Goal: Task Accomplishment & Management: Use online tool/utility

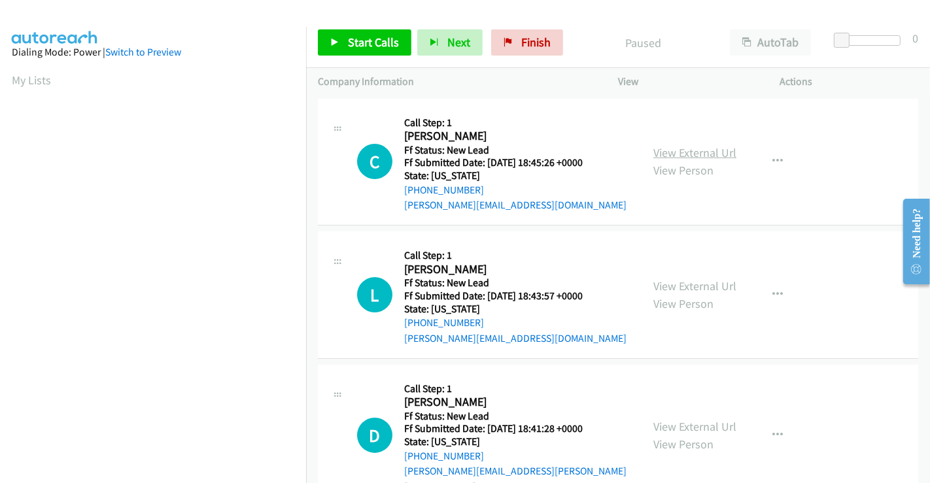
click at [664, 157] on link "View External Url" at bounding box center [694, 152] width 83 height 15
click at [681, 284] on link "View External Url" at bounding box center [694, 286] width 83 height 15
click at [687, 419] on link "View External Url" at bounding box center [694, 426] width 83 height 15
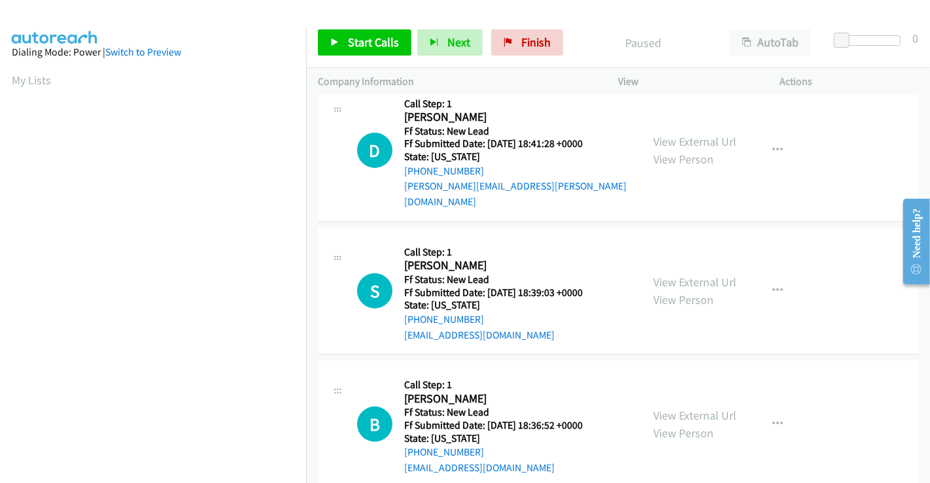
scroll to position [294, 0]
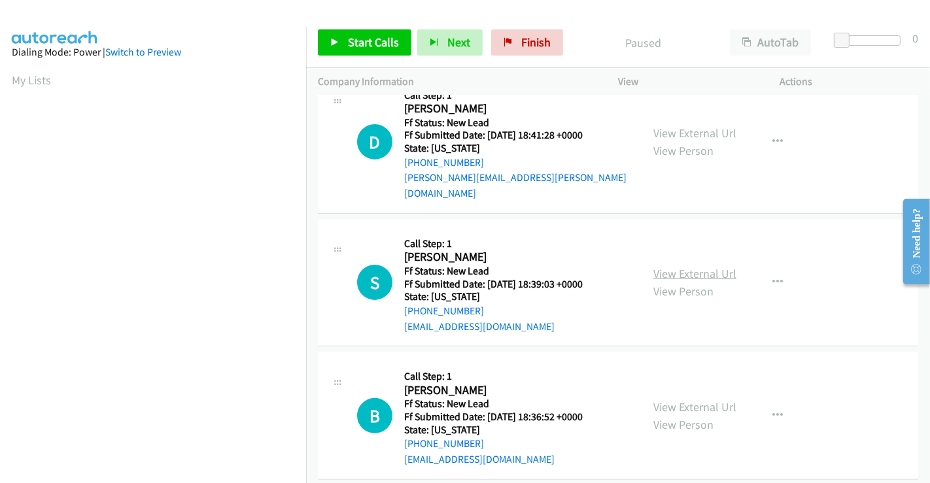
click at [681, 266] on link "View External Url" at bounding box center [694, 273] width 83 height 15
click at [675, 400] on link "View External Url" at bounding box center [694, 407] width 83 height 15
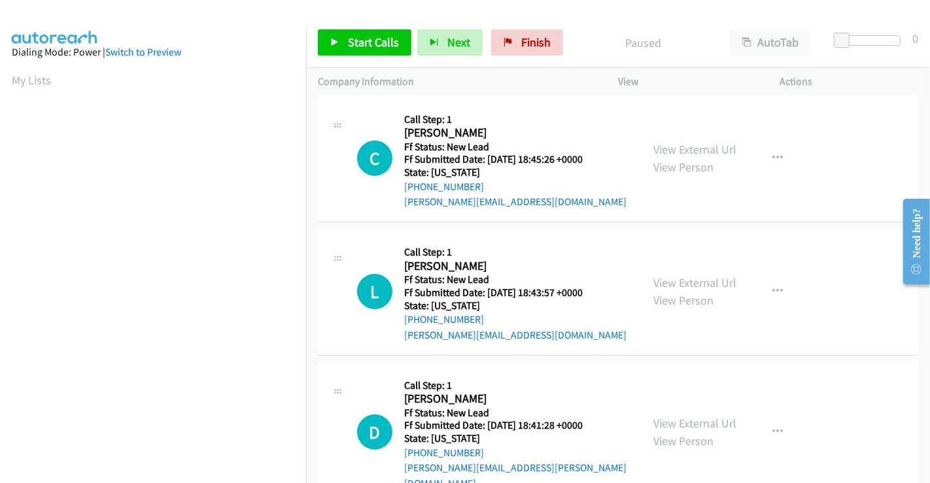
scroll to position [0, 0]
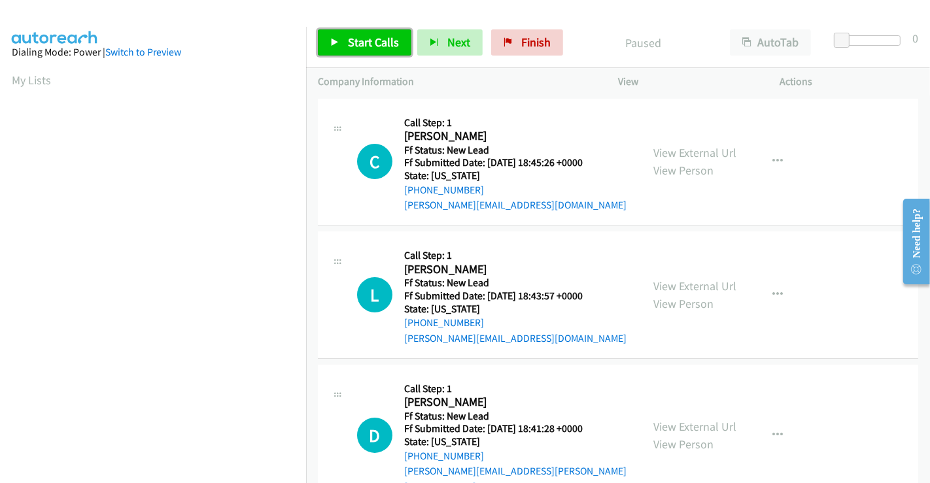
click at [367, 39] on span "Start Calls" at bounding box center [373, 42] width 51 height 15
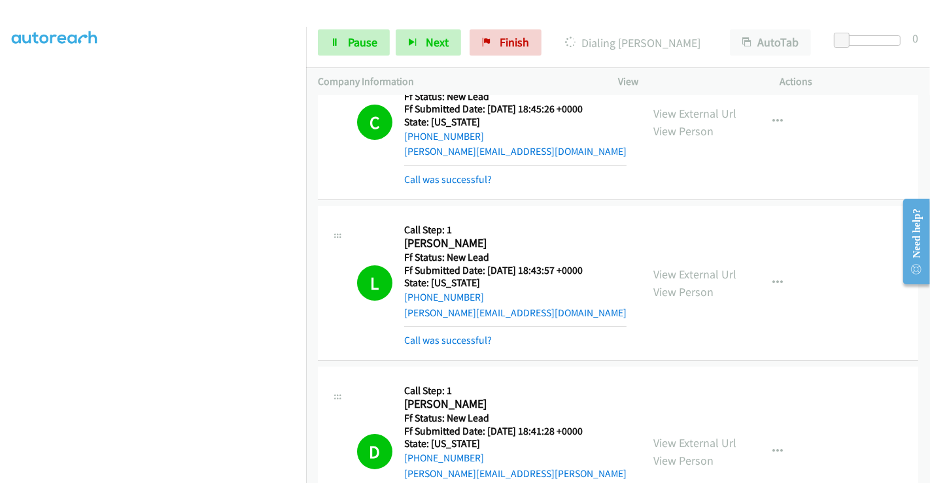
scroll to position [145, 0]
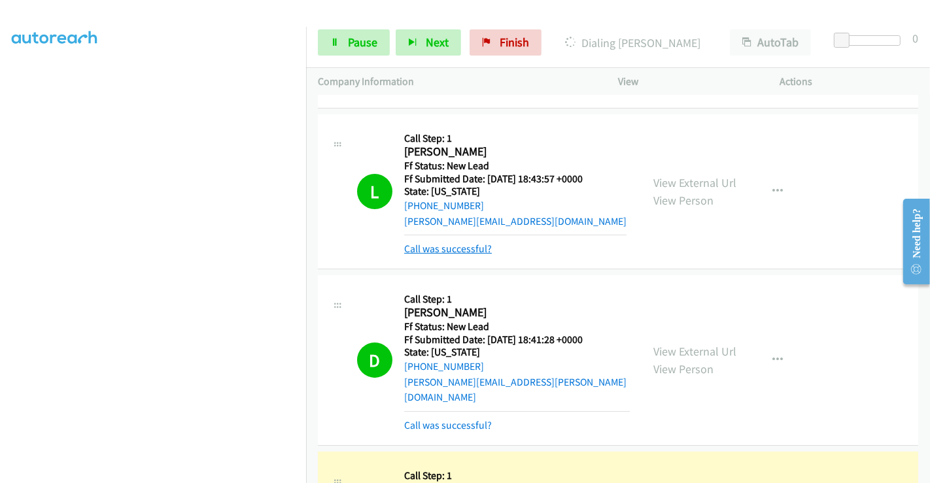
click at [449, 246] on link "Call was successful?" at bounding box center [448, 249] width 88 height 12
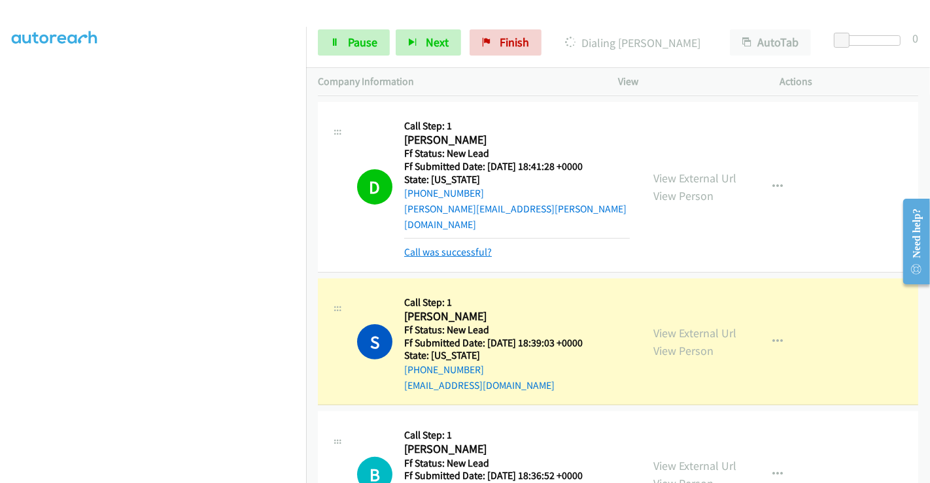
click at [455, 246] on link "Call was successful?" at bounding box center [448, 252] width 88 height 12
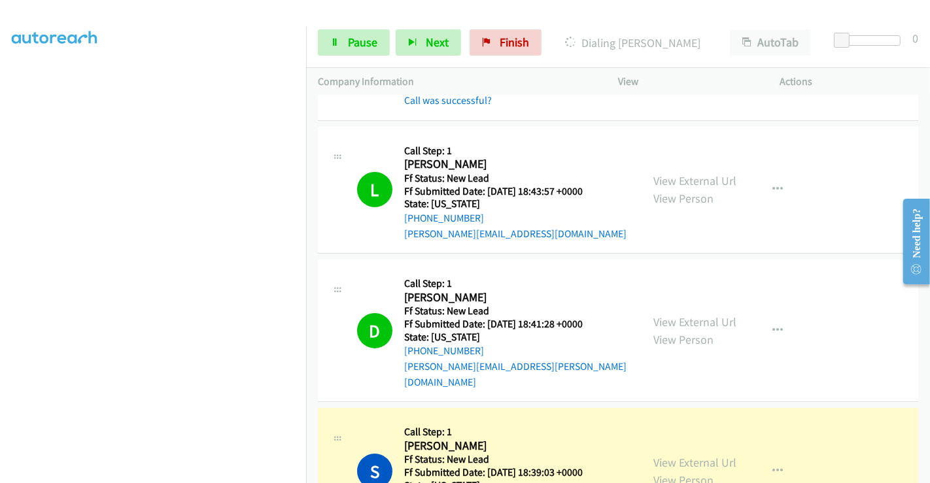
scroll to position [0, 0]
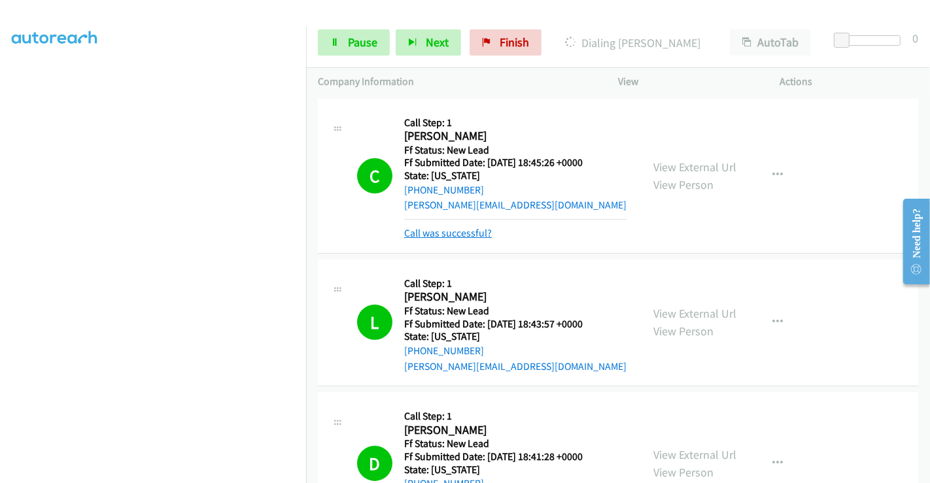
click at [456, 233] on link "Call was successful?" at bounding box center [448, 233] width 88 height 12
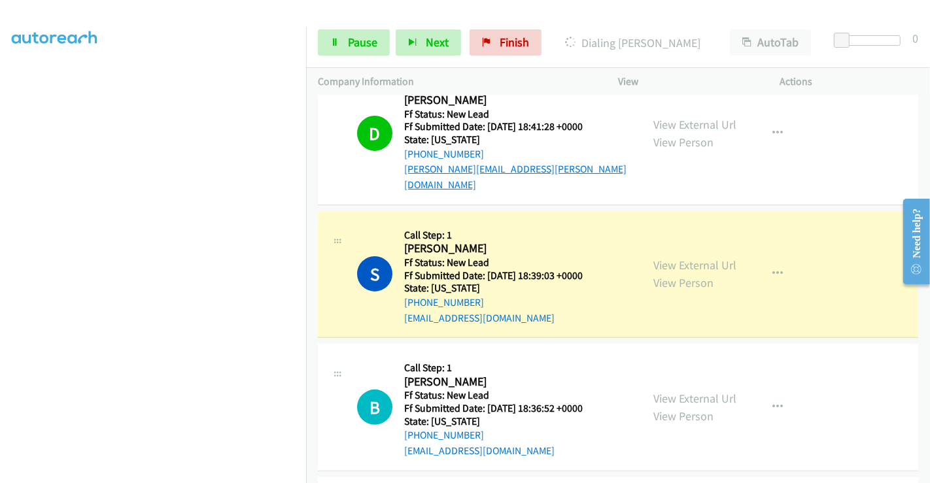
scroll to position [363, 0]
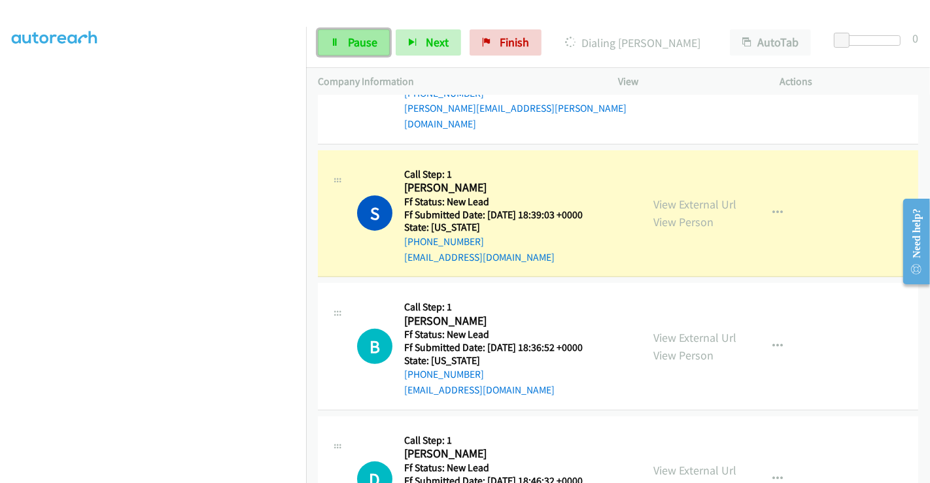
click at [338, 39] on icon at bounding box center [334, 43] width 9 height 9
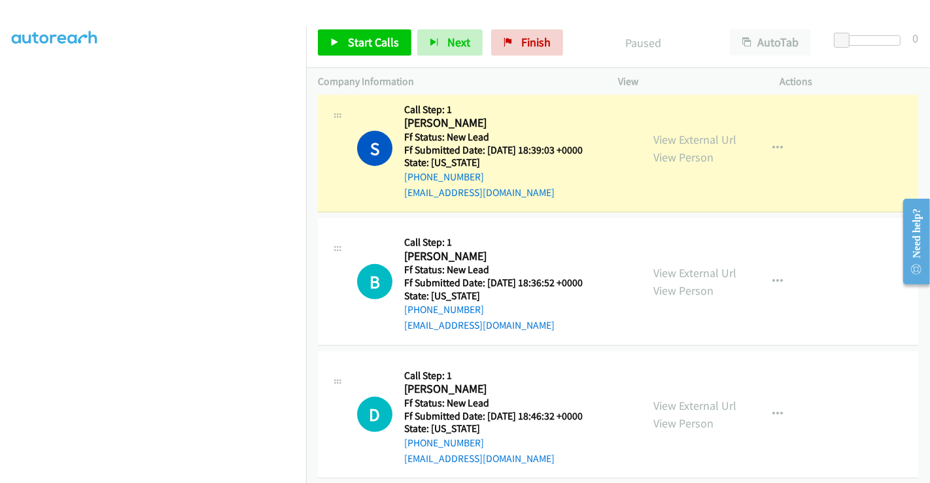
scroll to position [508, 0]
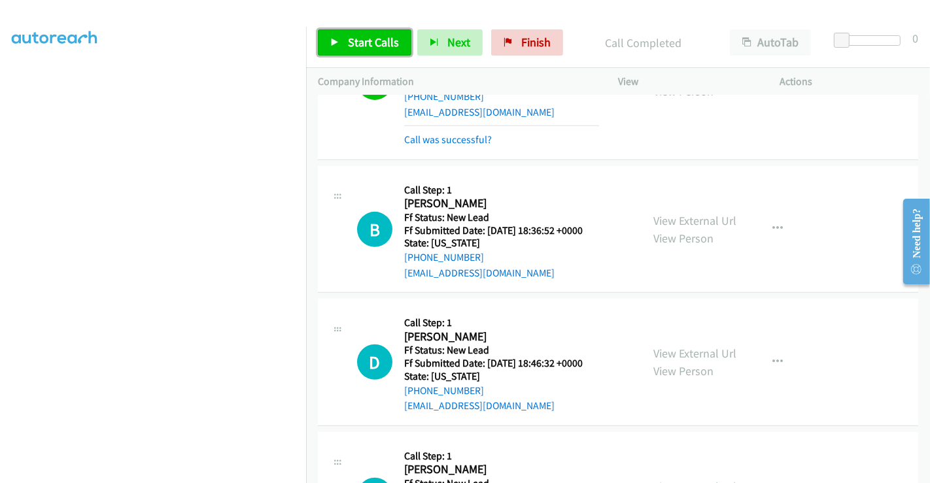
click at [369, 45] on span "Start Calls" at bounding box center [373, 42] width 51 height 15
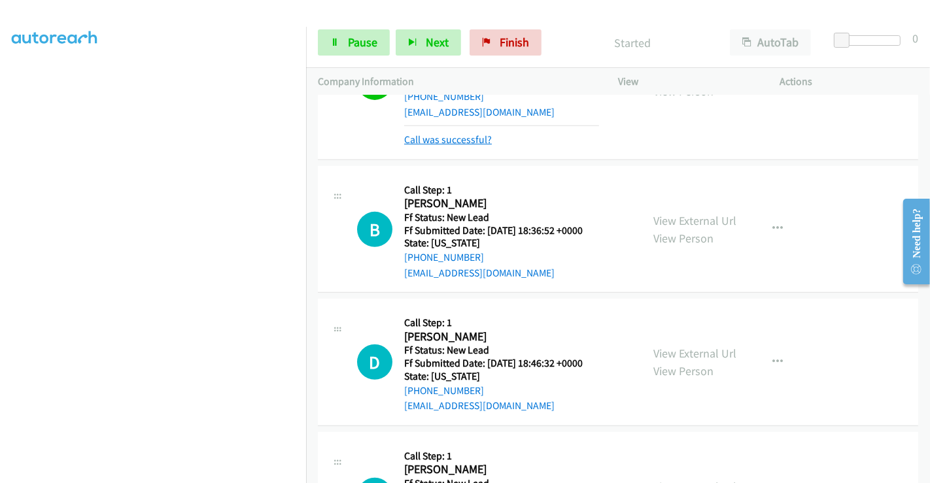
click at [439, 133] on link "Call was successful?" at bounding box center [448, 139] width 88 height 12
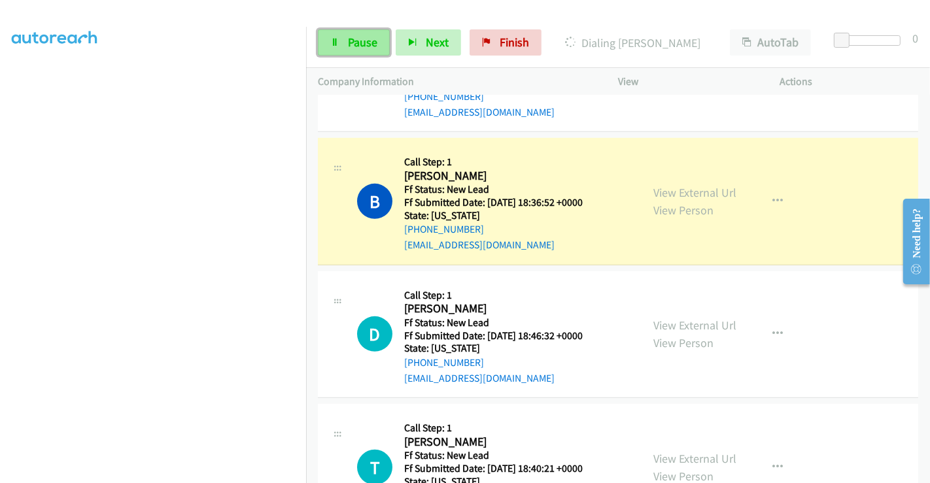
click at [352, 38] on span "Pause" at bounding box center [362, 42] width 29 height 15
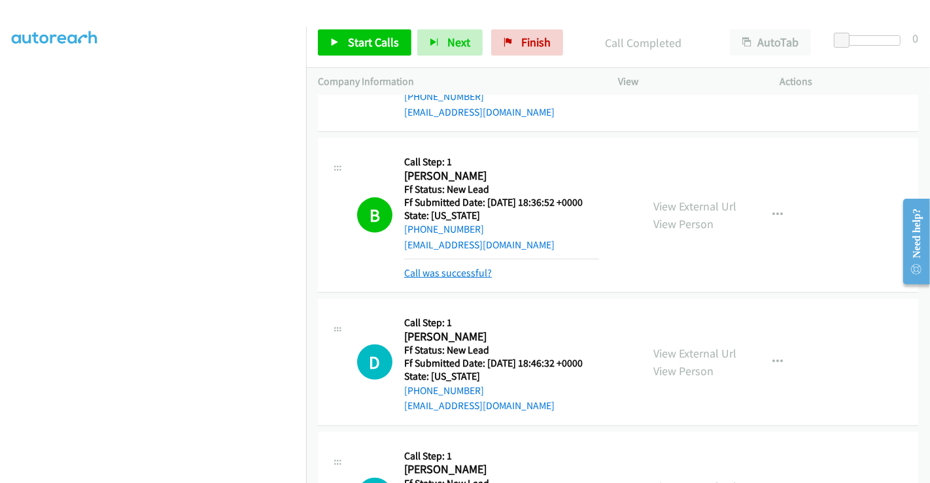
click at [454, 267] on link "Call was successful?" at bounding box center [448, 273] width 88 height 12
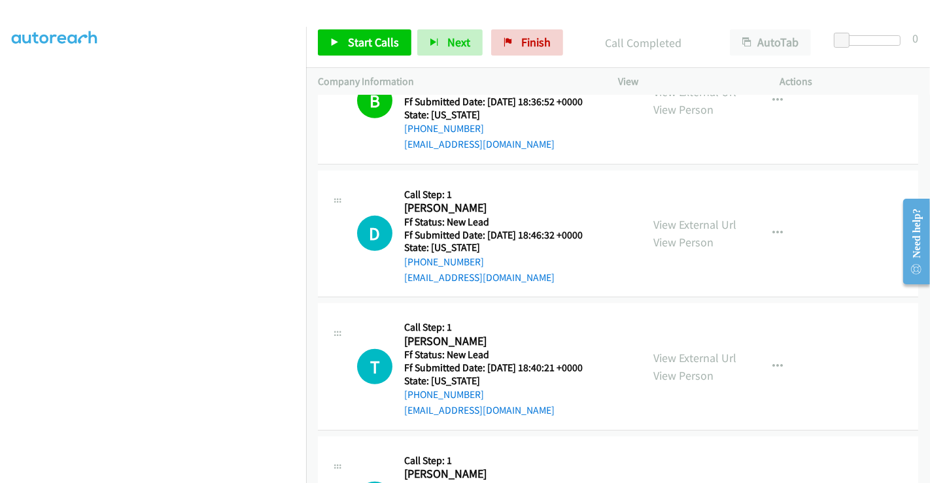
scroll to position [654, 0]
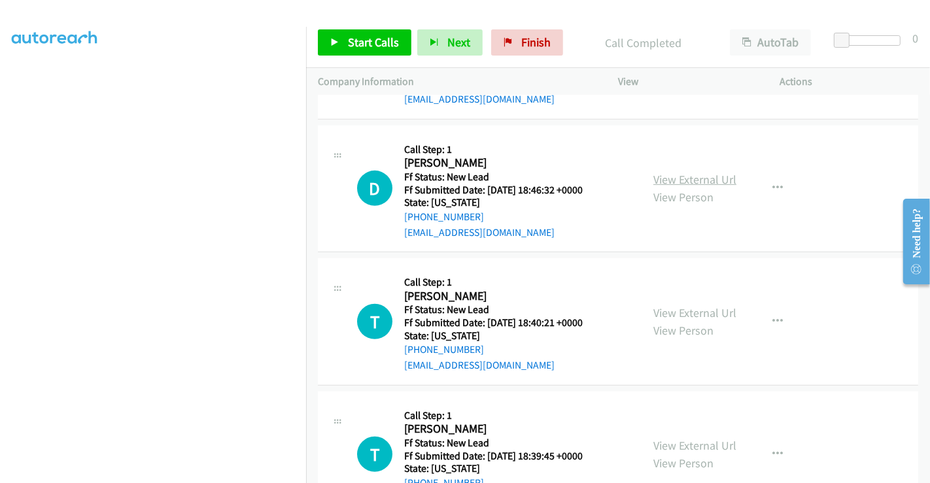
click at [668, 172] on link "View External Url" at bounding box center [694, 179] width 83 height 15
click at [682, 305] on link "View External Url" at bounding box center [694, 312] width 83 height 15
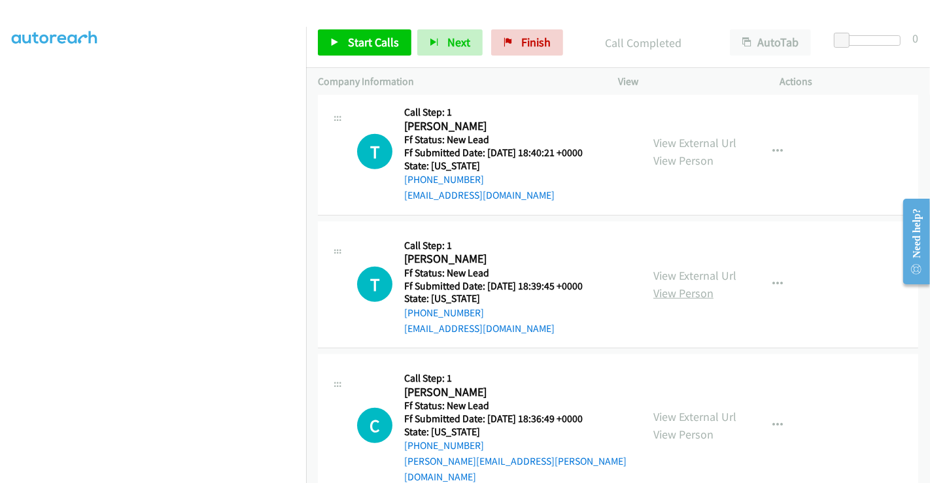
scroll to position [825, 0]
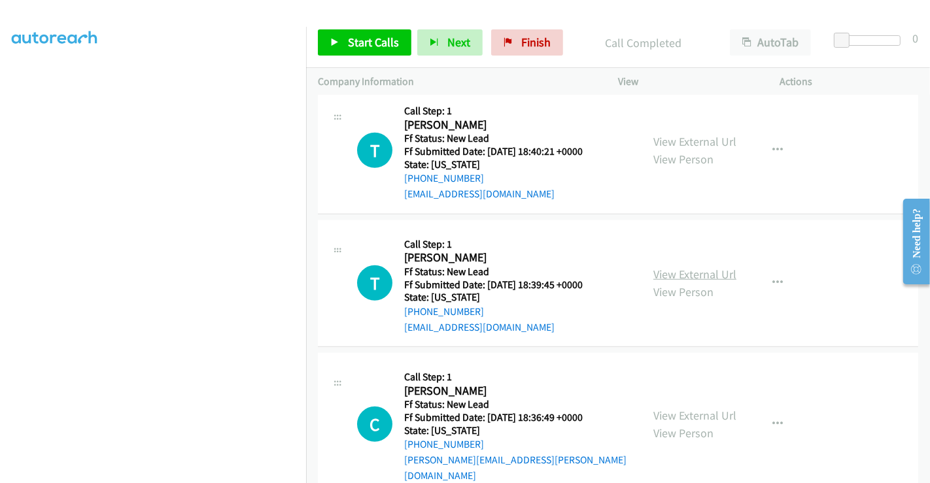
click at [689, 267] on link "View External Url" at bounding box center [694, 274] width 83 height 15
click at [691, 408] on link "View External Url" at bounding box center [694, 415] width 83 height 15
click at [354, 40] on span "Start Calls" at bounding box center [373, 42] width 51 height 15
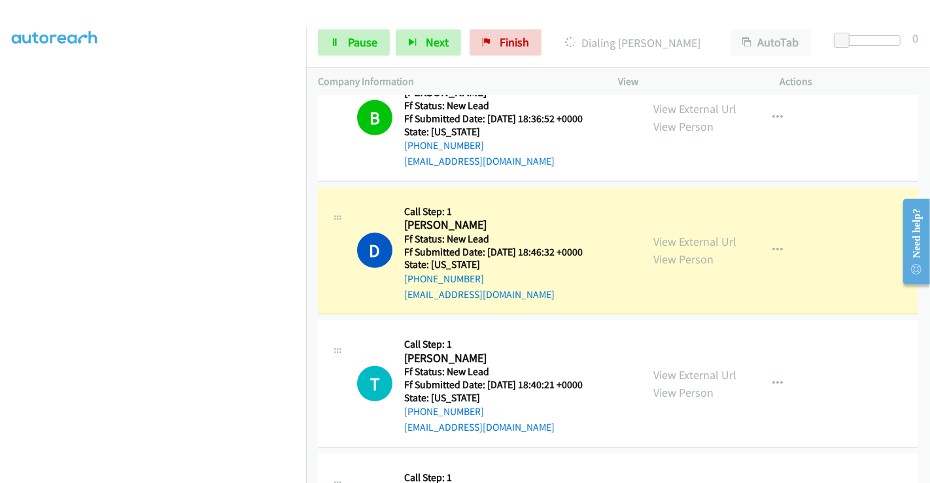
scroll to position [680, 0]
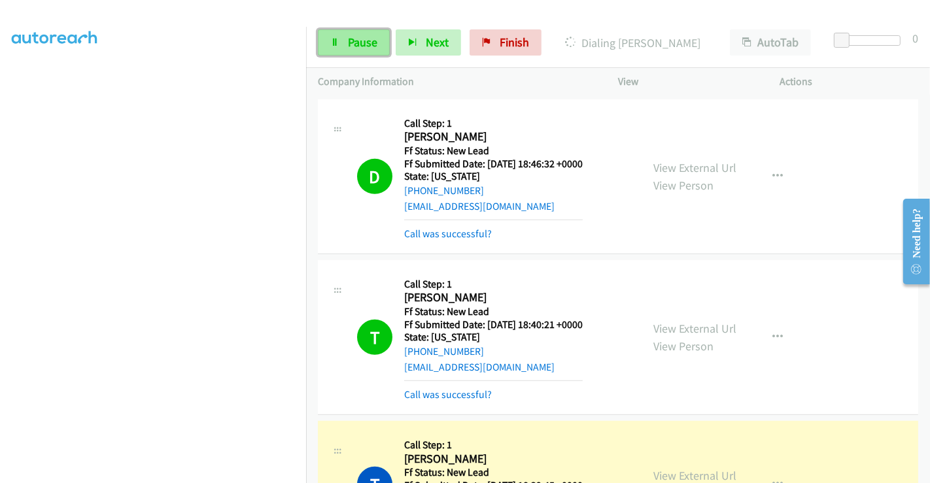
click at [356, 42] on span "Pause" at bounding box center [362, 42] width 29 height 15
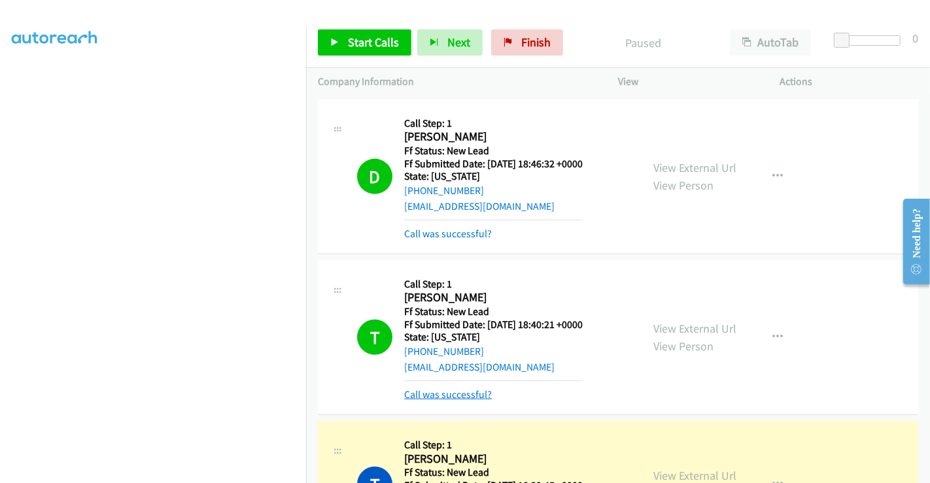
click at [452, 388] on link "Call was successful?" at bounding box center [448, 394] width 88 height 12
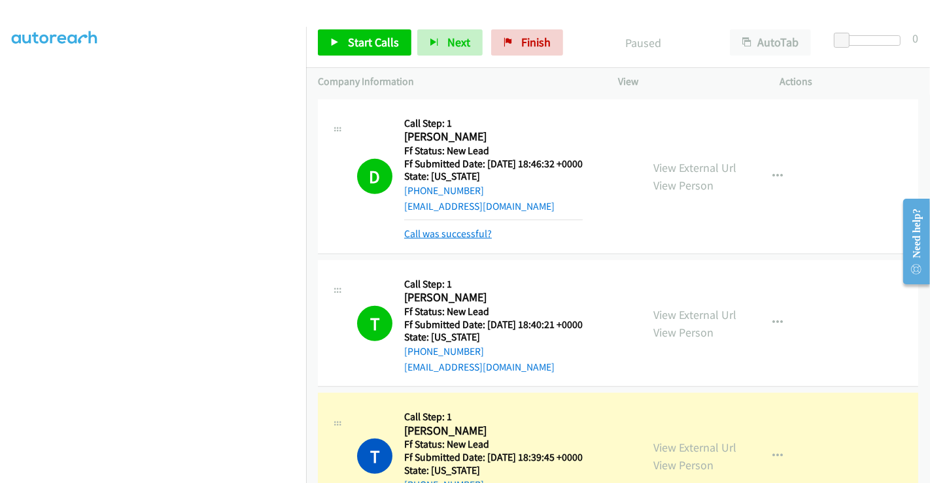
click at [446, 228] on link "Call was successful?" at bounding box center [448, 234] width 88 height 12
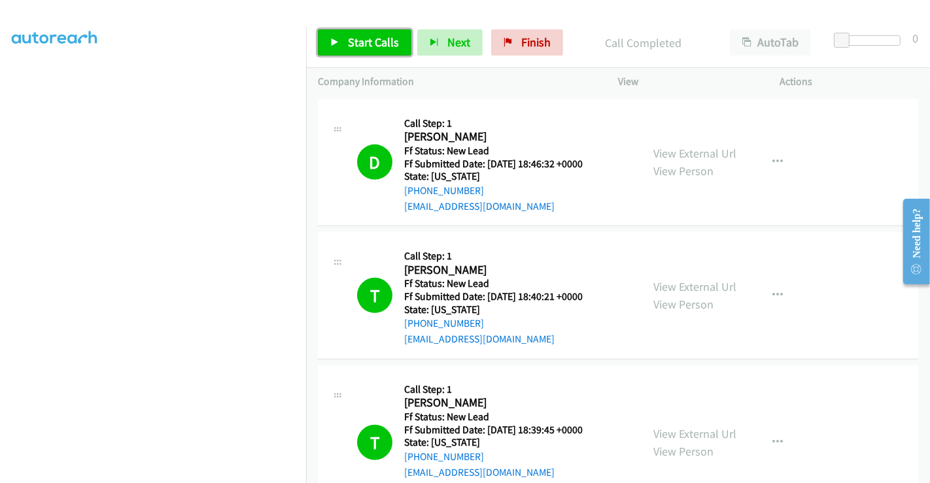
click at [360, 40] on span "Start Calls" at bounding box center [373, 42] width 51 height 15
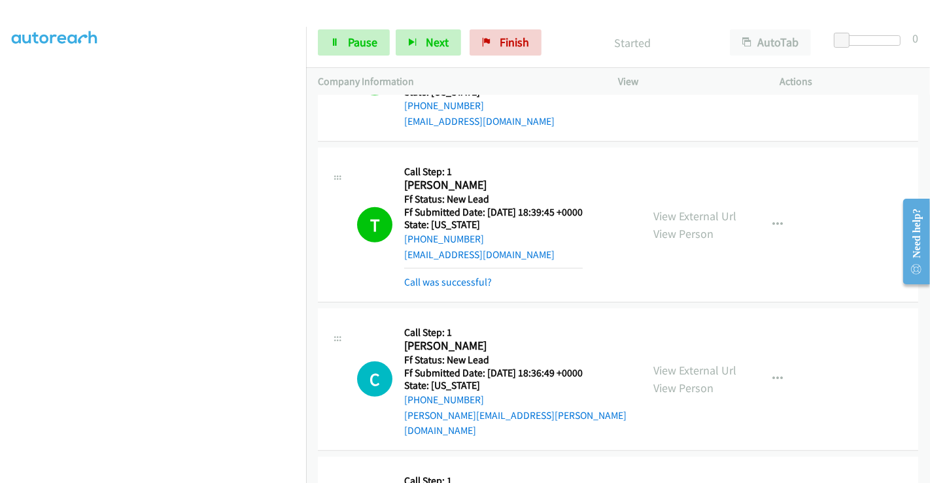
scroll to position [970, 0]
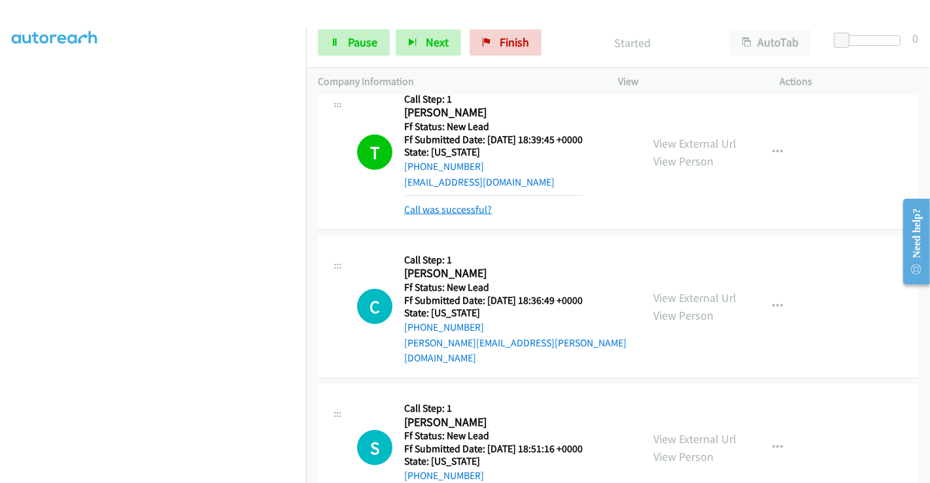
click at [433, 203] on link "Call was successful?" at bounding box center [448, 209] width 88 height 12
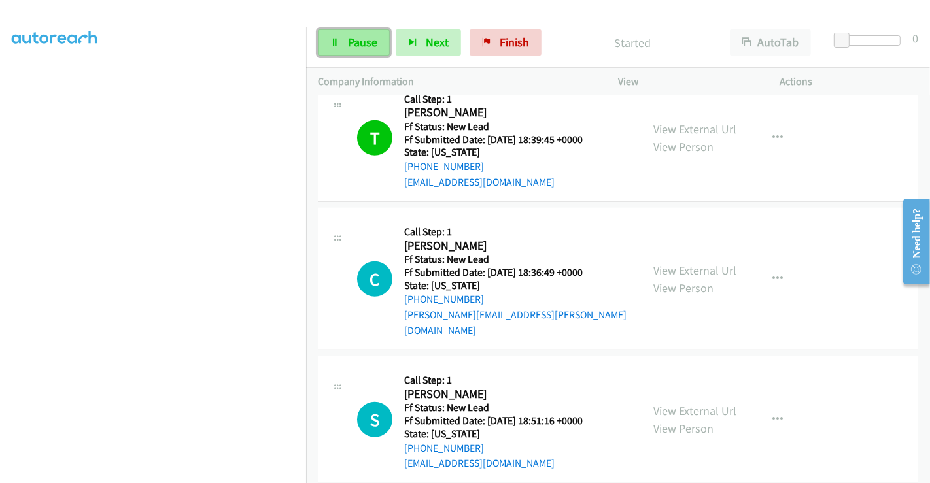
click at [363, 45] on span "Pause" at bounding box center [362, 42] width 29 height 15
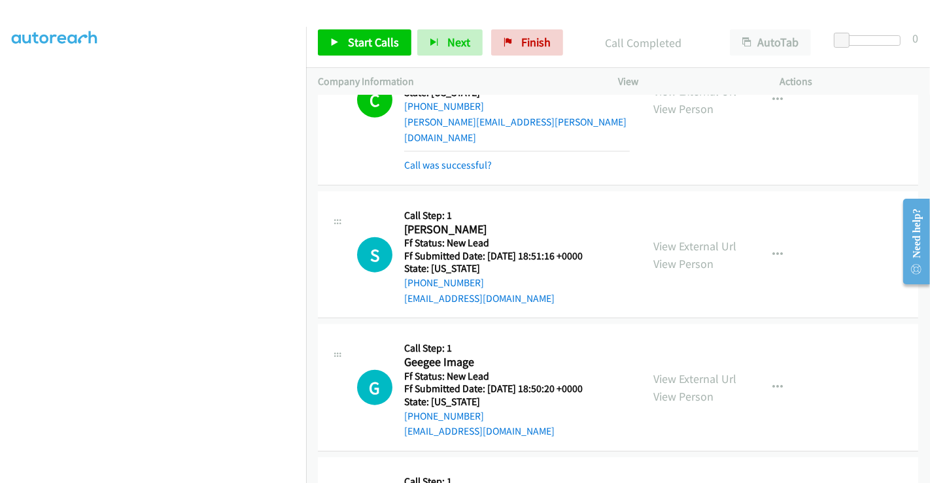
scroll to position [1033, 0]
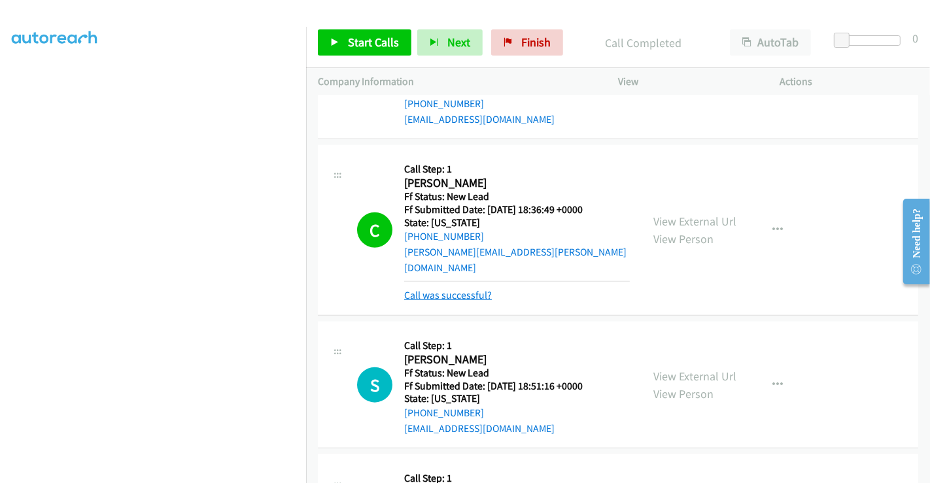
click at [467, 289] on link "Call was successful?" at bounding box center [448, 295] width 88 height 12
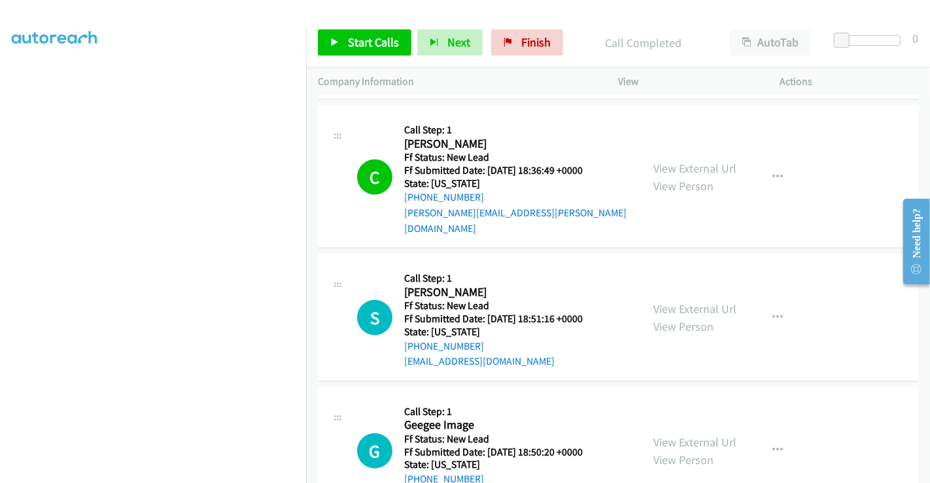
scroll to position [1106, 0]
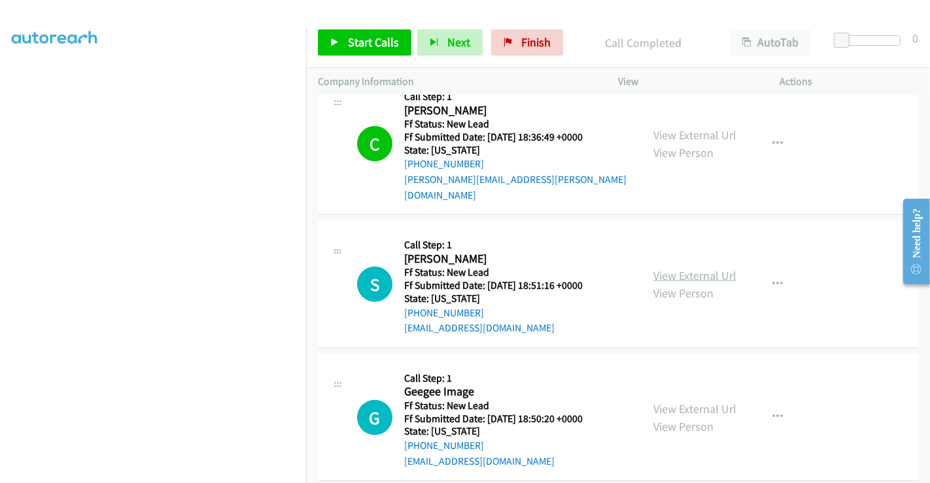
click at [694, 268] on link "View External Url" at bounding box center [694, 275] width 83 height 15
click at [373, 37] on span "Start Calls" at bounding box center [373, 42] width 51 height 15
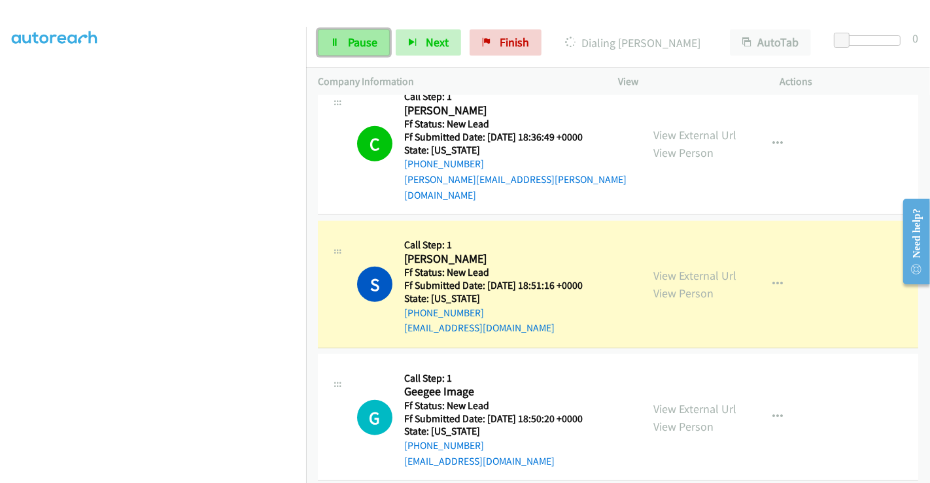
click at [349, 46] on span "Pause" at bounding box center [362, 42] width 29 height 15
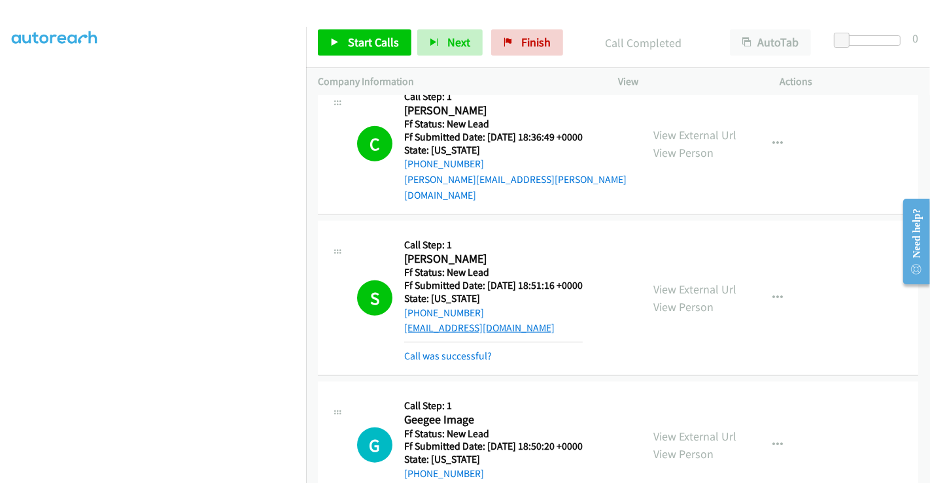
drag, startPoint x: 463, startPoint y: 324, endPoint x: 469, endPoint y: 298, distance: 26.8
click at [472, 350] on link "Call was successful?" at bounding box center [448, 356] width 88 height 12
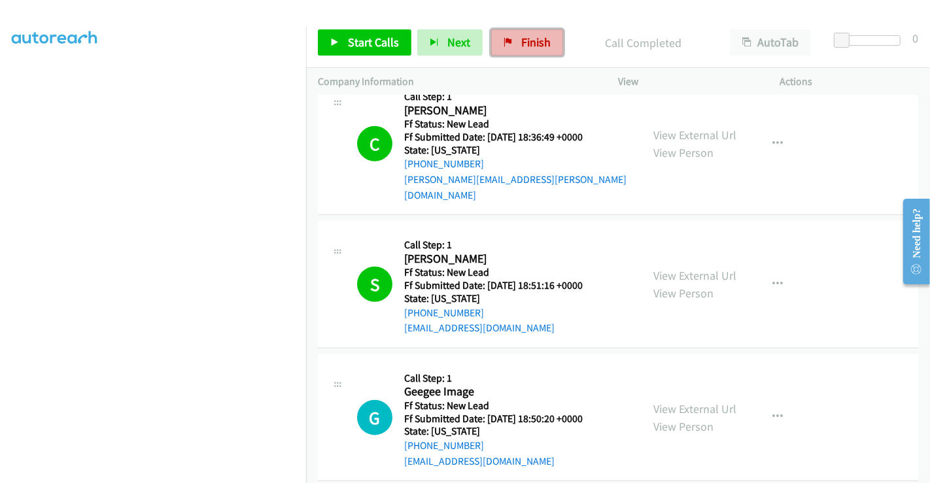
click at [521, 44] on span "Finish" at bounding box center [535, 42] width 29 height 15
